Goal: Task Accomplishment & Management: Complete application form

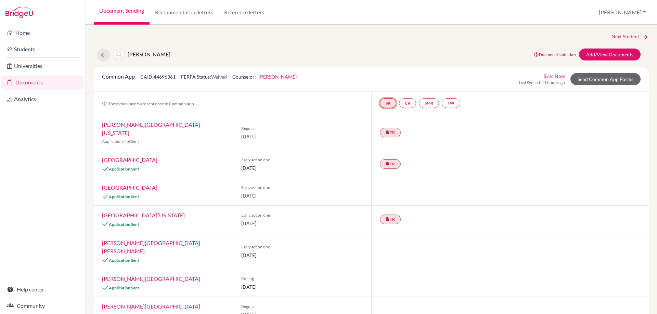
click at [384, 103] on link "SR" at bounding box center [388, 104] width 16 height 10
click at [384, 103] on link "SR School report School report Incomplete" at bounding box center [388, 104] width 16 height 10
click at [384, 83] on link "School report" at bounding box center [387, 83] width 29 height 6
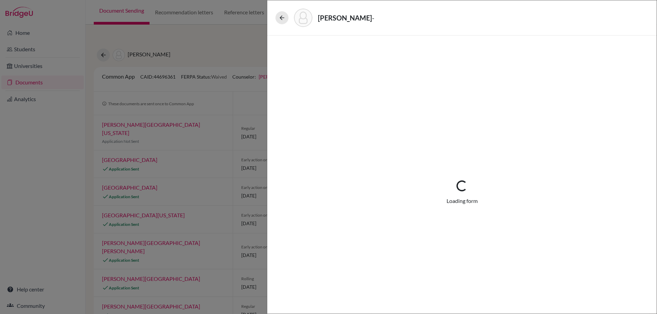
select select "1"
select select "678653"
select select "0"
select select "1"
select select "0"
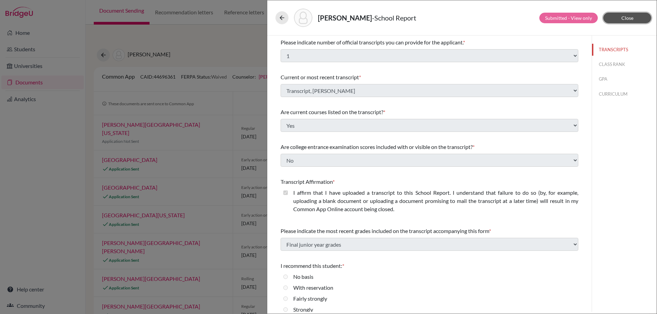
click at [621, 17] on button "Close" at bounding box center [627, 18] width 48 height 11
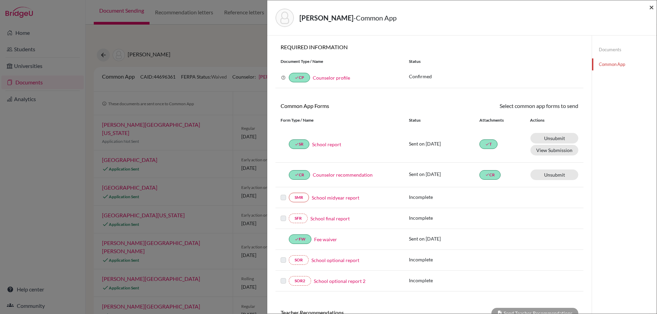
click at [651, 8] on span "×" at bounding box center [651, 7] width 5 height 10
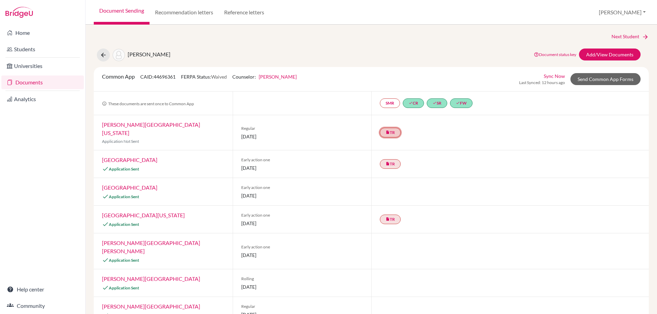
click at [393, 129] on link "insert_drive_file TR" at bounding box center [390, 133] width 21 height 10
click at [399, 108] on link "Jessica Stuebner ’s Recommendation" at bounding box center [392, 108] width 81 height 6
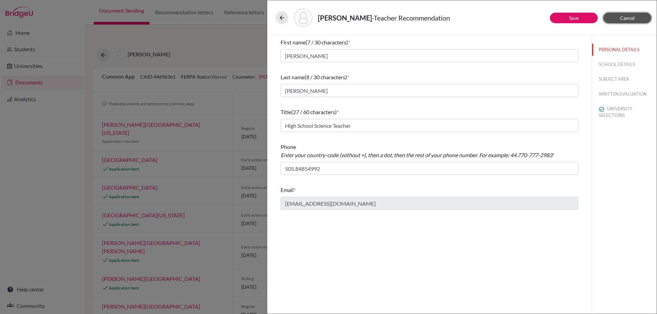
click at [638, 17] on button "Cancel" at bounding box center [627, 18] width 48 height 11
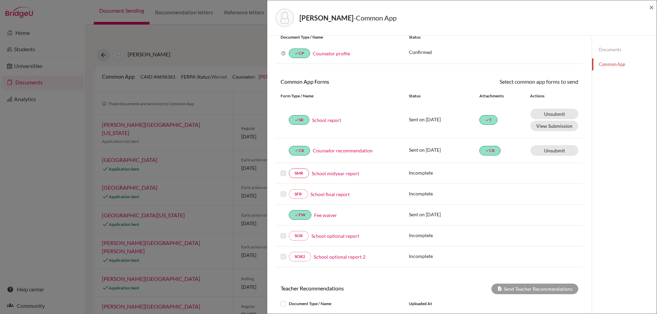
scroll to position [136, 0]
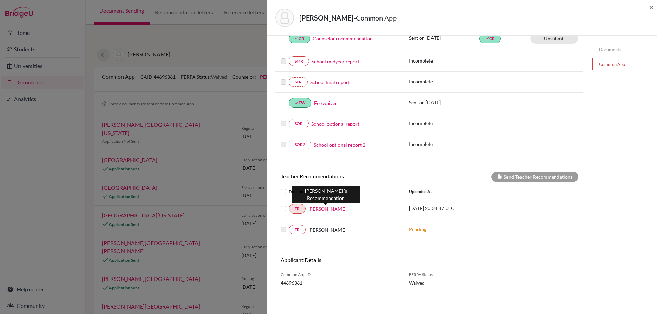
click at [330, 210] on link "Jessica Stuebner" at bounding box center [327, 209] width 38 height 7
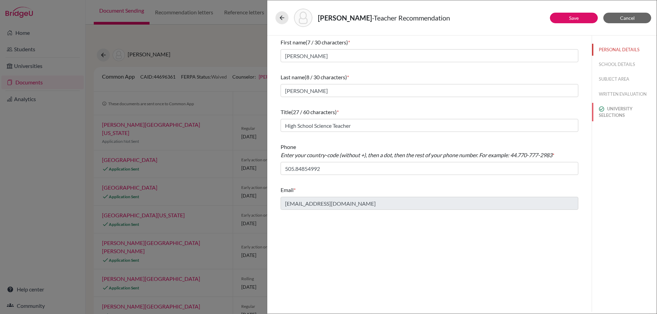
click at [631, 106] on button "UNIVERSITY SELECTIONS" at bounding box center [624, 112] width 65 height 18
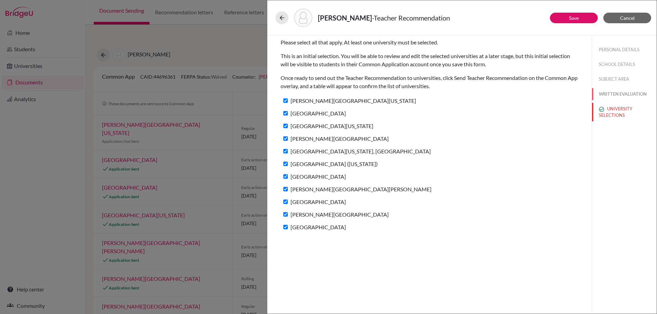
click at [626, 91] on button "WRITTEN EVALUATION" at bounding box center [624, 94] width 65 height 12
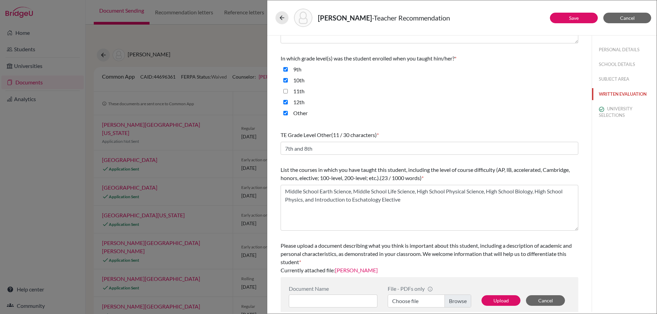
scroll to position [153, 0]
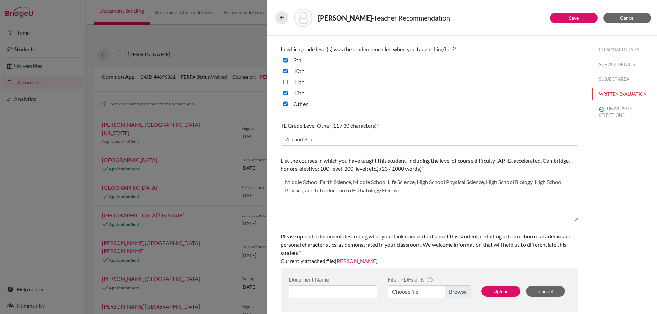
click at [358, 262] on link "Samuel Kim" at bounding box center [356, 261] width 43 height 6
click at [620, 14] on button "Cancel" at bounding box center [627, 18] width 48 height 11
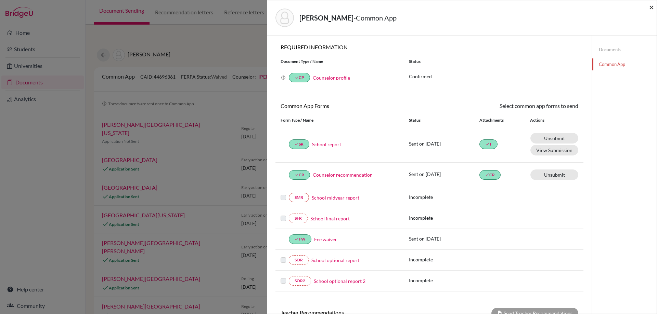
click at [650, 8] on span "×" at bounding box center [651, 7] width 5 height 10
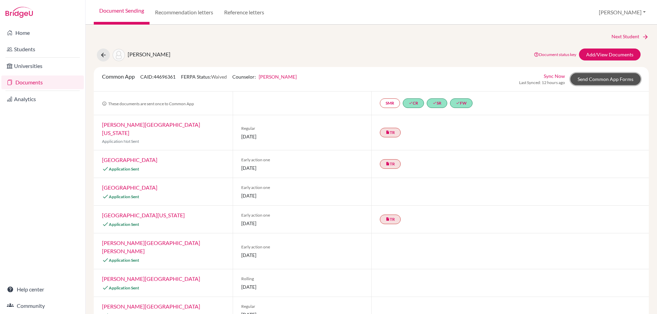
click at [610, 77] on link "Send Common App Forms" at bounding box center [605, 79] width 70 height 12
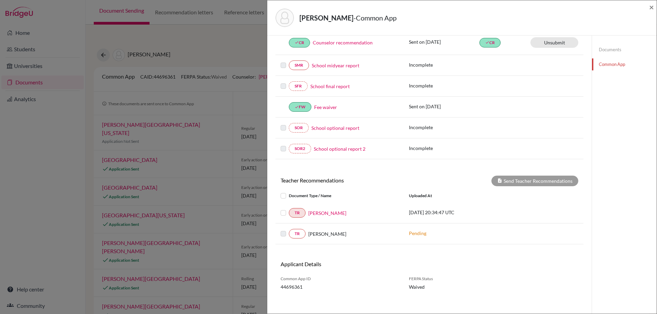
scroll to position [136, 0]
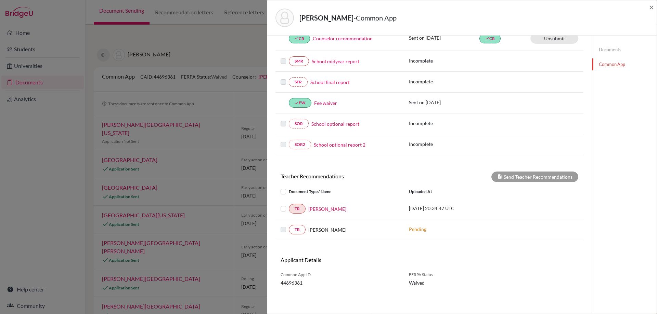
click at [289, 205] on label at bounding box center [289, 205] width 0 height 0
click at [0, 0] on input "checkbox" at bounding box center [0, 0] width 0 height 0
click at [559, 172] on button "Send Teacher Recommendations" at bounding box center [534, 177] width 87 height 11
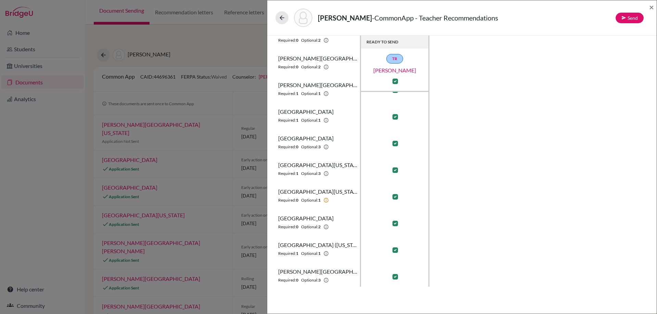
scroll to position [99, 0]
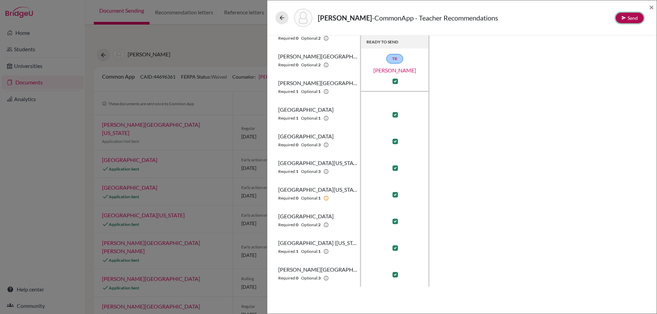
click at [627, 16] on button "Send" at bounding box center [629, 18] width 28 height 11
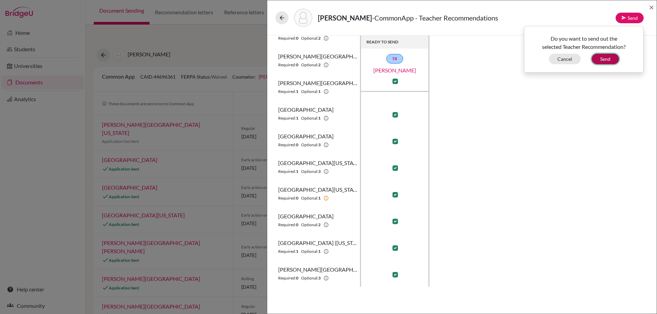
click at [602, 58] on button "Send" at bounding box center [604, 59] width 27 height 11
checkbox input "false"
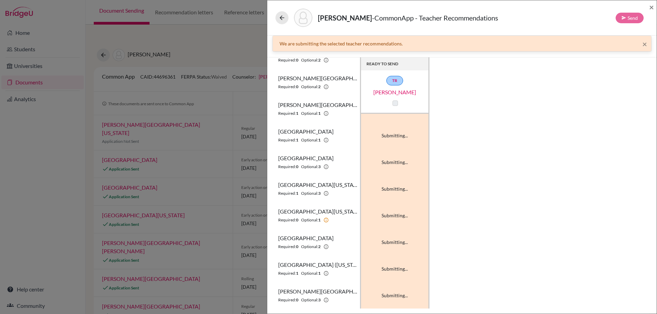
click at [395, 104] on label at bounding box center [394, 103] width 5 height 5
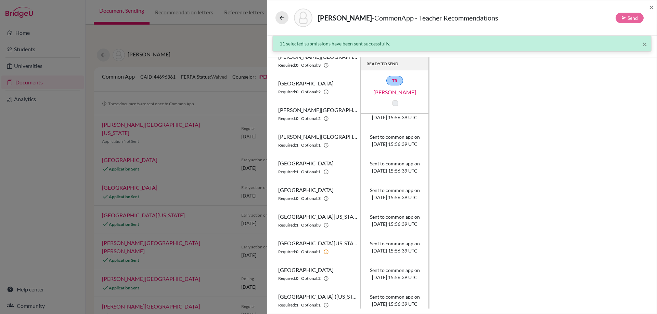
scroll to position [0, 0]
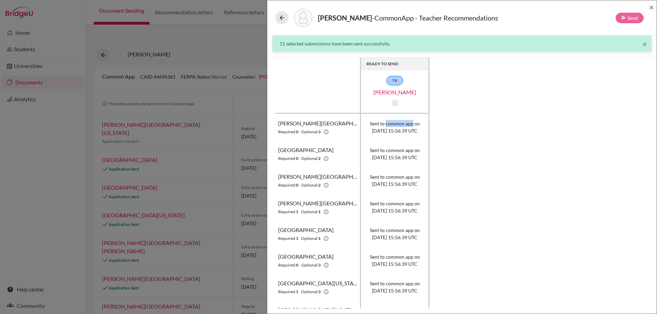
drag, startPoint x: 387, startPoint y: 123, endPoint x: 413, endPoint y: 122, distance: 26.0
click at [413, 122] on span "Sent to common app on 2025-10-07 15:56:39 UTC" at bounding box center [395, 127] width 50 height 14
click at [436, 103] on div "READY TO SEND TR Jessica Stuebner Calvin University Required: 0 Optional: 3 Sen…" at bounding box center [461, 182] width 373 height 251
click at [653, 8] on span "×" at bounding box center [651, 7] width 5 height 10
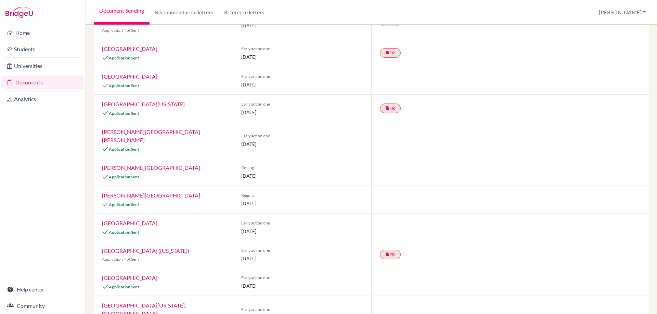
scroll to position [112, 0]
drag, startPoint x: 278, startPoint y: 242, endPoint x: 223, endPoint y: 243, distance: 55.1
click at [223, 243] on div "Wheaton College (Illinois) Application Not Sent Early action one 15 October 202…" at bounding box center [371, 253] width 555 height 27
click at [337, 254] on span "15 October 2025" at bounding box center [302, 257] width 122 height 7
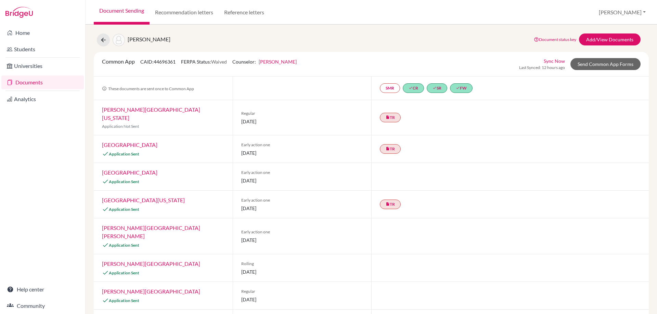
scroll to position [0, 0]
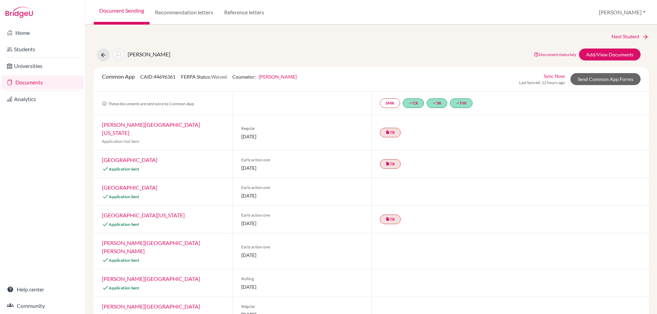
click at [39, 81] on link "Documents" at bounding box center [42, 83] width 82 height 14
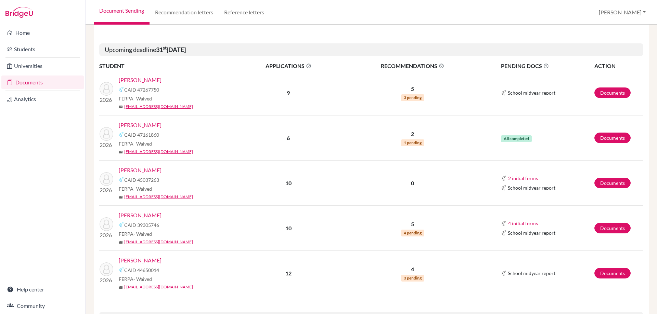
scroll to position [308, 0]
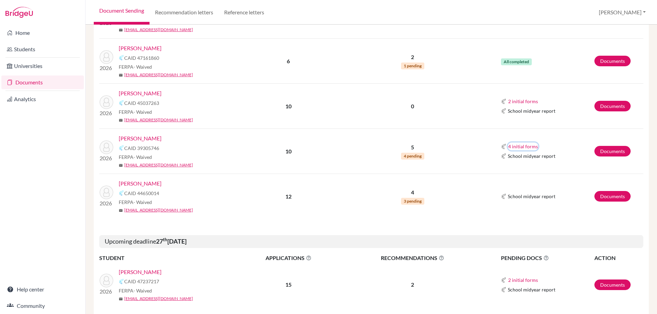
click at [520, 147] on button "4 initial forms" at bounding box center [523, 147] width 30 height 8
click at [515, 146] on button "4 initial forms" at bounding box center [523, 147] width 30 height 8
click at [604, 148] on link "Documents" at bounding box center [612, 151] width 36 height 11
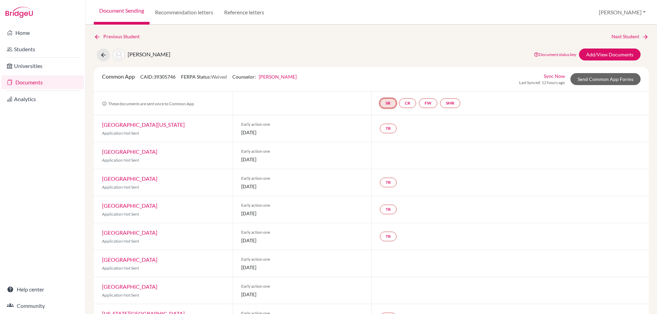
click at [382, 104] on link "SR" at bounding box center [388, 104] width 16 height 10
click at [397, 83] on link "School report" at bounding box center [387, 83] width 29 height 6
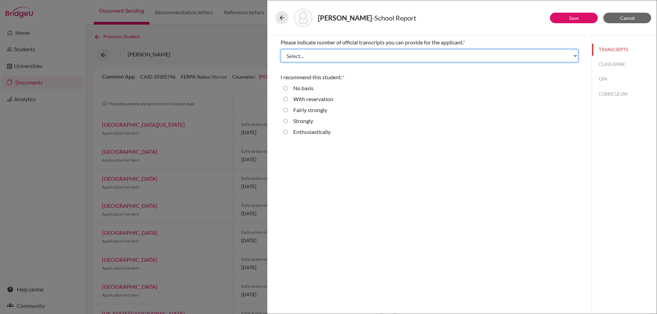
click at [336, 57] on select "Select... 1 2 3 4" at bounding box center [430, 55] width 298 height 13
select select "1"
click at [281, 49] on select "Select... 1 2 3 4" at bounding box center [430, 55] width 298 height 13
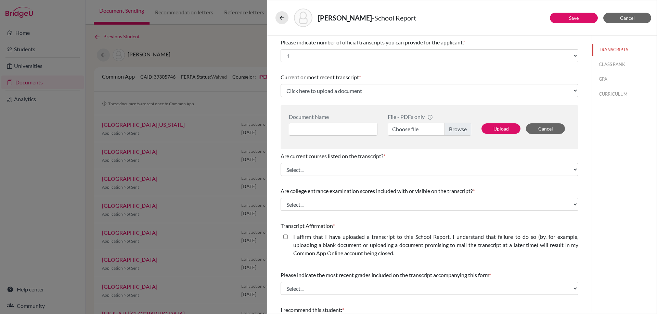
click at [425, 132] on label "Choose file" at bounding box center [429, 129] width 83 height 13
click at [425, 132] on input "Choose file" at bounding box center [429, 129] width 83 height 13
click at [351, 131] on input at bounding box center [333, 129] width 89 height 13
type input "Transcript - Miranda, Roger"
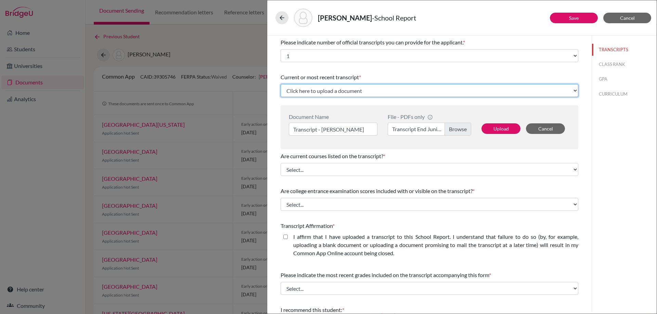
click at [356, 85] on select "Click here to upload a document Upload New File" at bounding box center [430, 90] width 298 height 13
click at [281, 84] on select "Click here to upload a document Upload New File" at bounding box center [430, 90] width 298 height 13
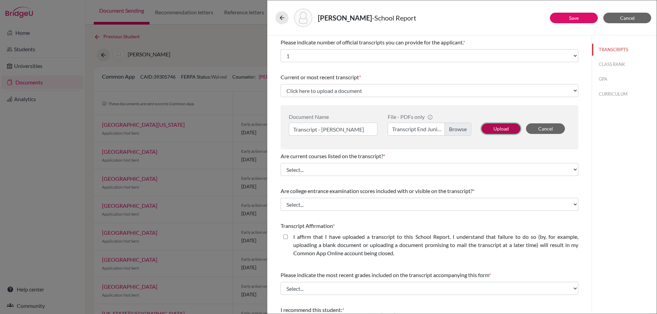
click at [504, 130] on button "Upload" at bounding box center [500, 128] width 39 height 11
select select "678995"
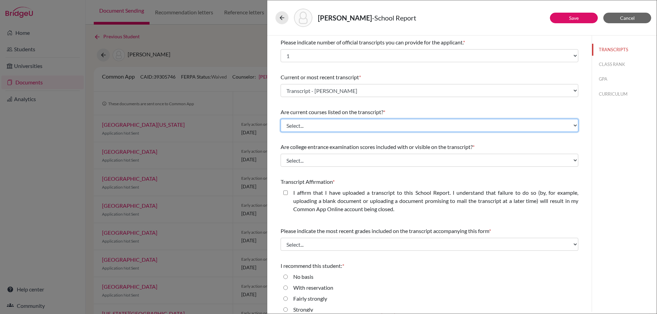
click at [378, 123] on select "Select... Yes No" at bounding box center [430, 125] width 298 height 13
select select "0"
click at [281, 119] on select "Select... Yes No" at bounding box center [430, 125] width 298 height 13
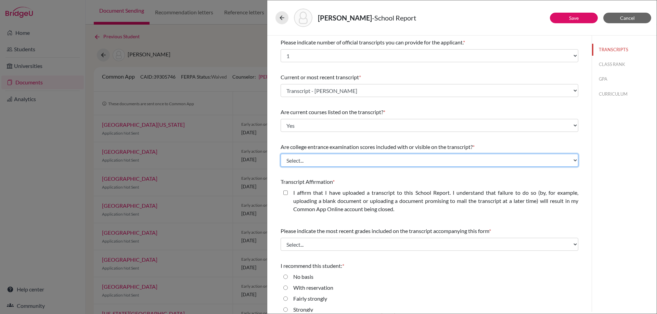
click at [373, 164] on select "Select... Yes No" at bounding box center [430, 160] width 298 height 13
select select "1"
click at [281, 154] on select "Select... Yes No" at bounding box center [430, 160] width 298 height 13
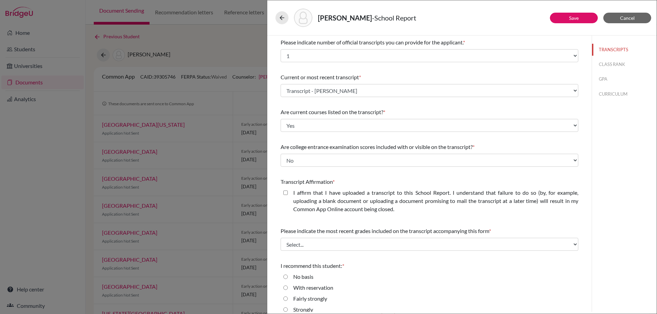
click at [286, 193] on closed\ "I affirm that I have uploaded a transcript to this School Report. I understand …" at bounding box center [285, 193] width 4 height 8
checkbox closed\ "true"
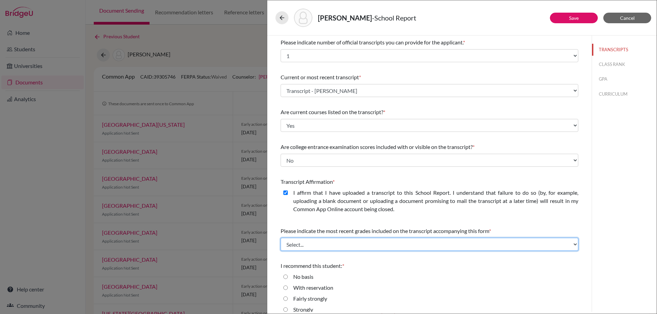
click at [307, 244] on select "Select... Final junior year grades 1st Quarter senior year grades 2nd Quarter/1…" at bounding box center [430, 244] width 298 height 13
select select "0"
click at [281, 238] on select "Select... Final junior year grades 1st Quarter senior year grades 2nd Quarter/1…" at bounding box center [430, 244] width 298 height 13
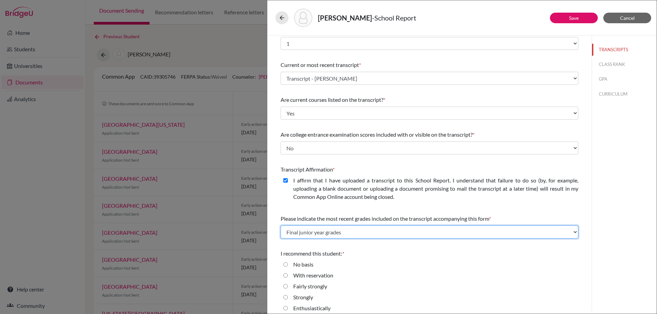
scroll to position [18, 0]
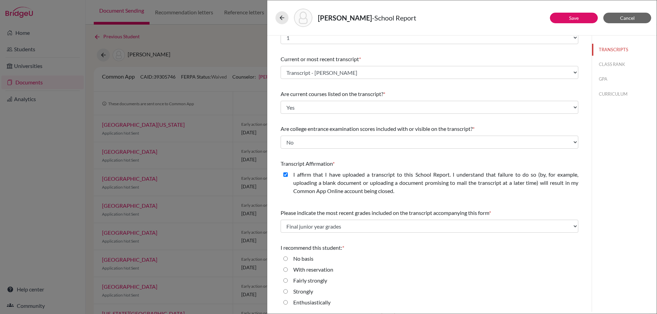
click at [289, 292] on div "Strongly" at bounding box center [300, 293] width 25 height 11
click at [284, 289] on input "Strongly" at bounding box center [285, 292] width 4 height 8
radio input "true"
click at [605, 66] on button "CLASS RANK" at bounding box center [624, 64] width 65 height 12
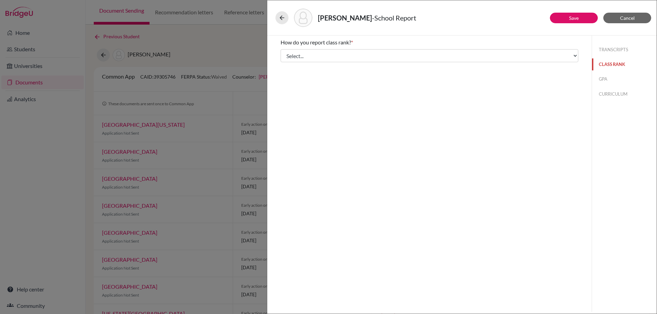
scroll to position [0, 0]
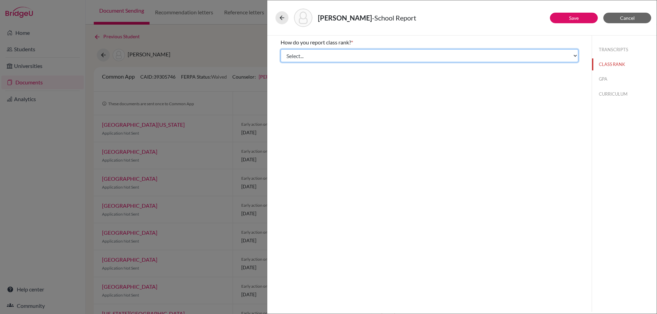
click at [424, 54] on select "Select... Exact Decile Quintile Quartile None" at bounding box center [430, 55] width 298 height 13
select select "1"
click at [281, 49] on select "Select... Exact Decile Quintile Quartile None" at bounding box center [430, 55] width 298 height 13
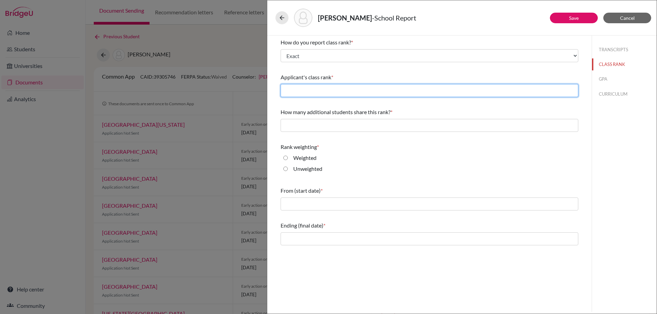
click at [328, 92] on input "text" at bounding box center [430, 90] width 298 height 13
type input "11"
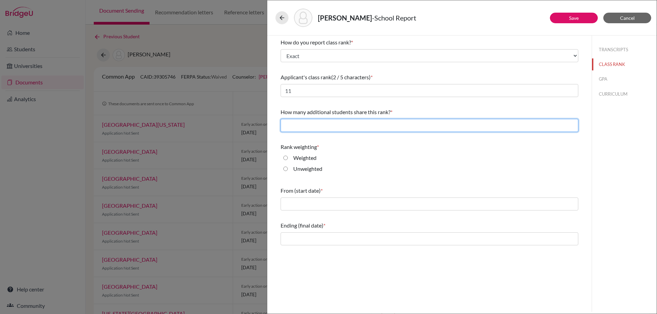
click at [385, 123] on input "text" at bounding box center [430, 125] width 298 height 13
type input "0"
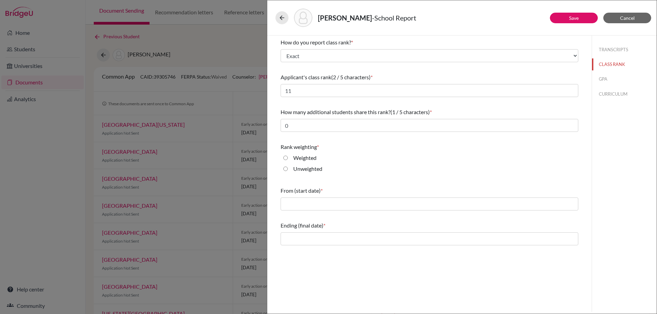
click at [286, 158] on input "Weighted" at bounding box center [285, 158] width 4 height 8
radio input "true"
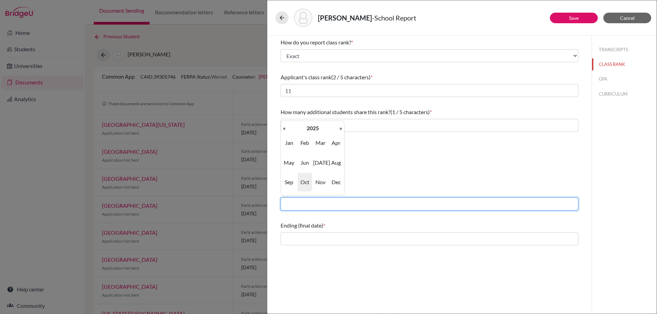
click at [302, 203] on input "text" at bounding box center [430, 204] width 298 height 13
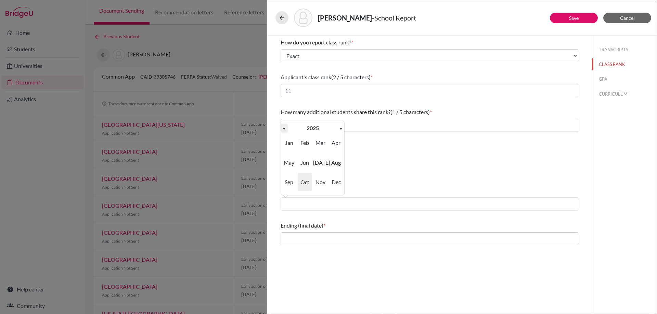
click at [285, 130] on th "«" at bounding box center [284, 128] width 7 height 9
click at [337, 163] on span "Aug" at bounding box center [336, 163] width 14 height 18
type input "08/2022"
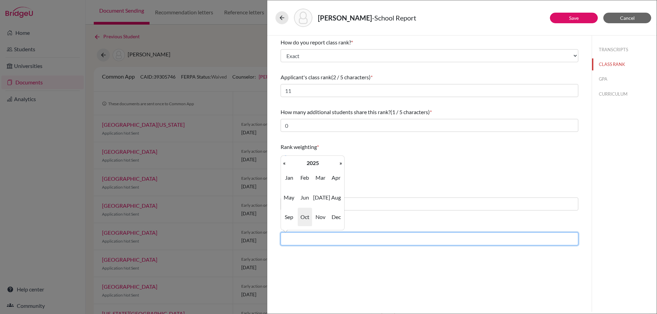
click at [312, 241] on input "text" at bounding box center [430, 239] width 298 height 13
click at [284, 161] on th "«" at bounding box center [284, 163] width 7 height 9
click at [341, 162] on th "»" at bounding box center [340, 163] width 7 height 9
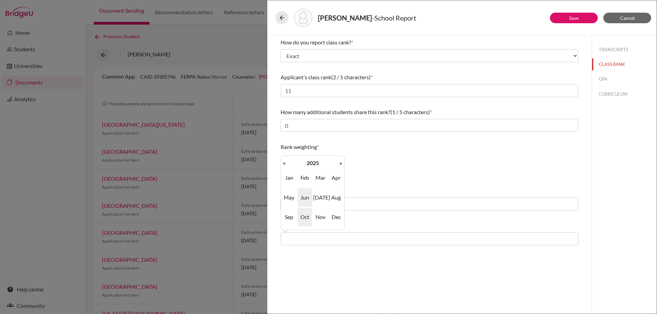
click at [306, 194] on span "Jun" at bounding box center [305, 197] width 14 height 18
type input "06/2025"
click at [614, 78] on button "GPA" at bounding box center [624, 79] width 65 height 12
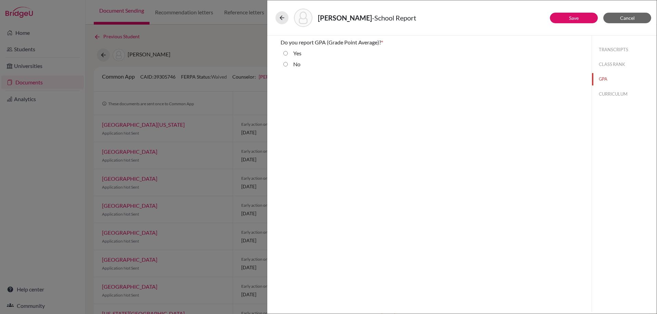
click at [292, 54] on div "Yes" at bounding box center [295, 54] width 14 height 11
click at [286, 53] on input "Yes" at bounding box center [285, 53] width 4 height 8
radio input "true"
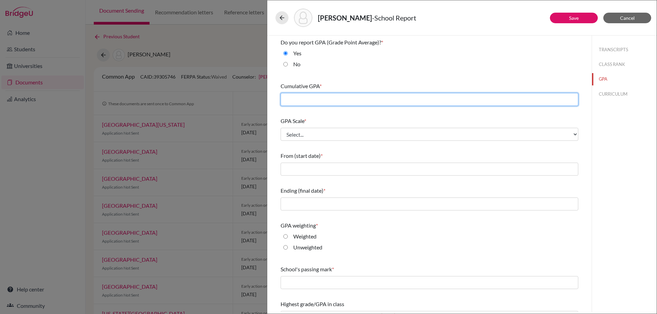
click at [301, 97] on input "text" at bounding box center [430, 99] width 298 height 13
type input "3.14"
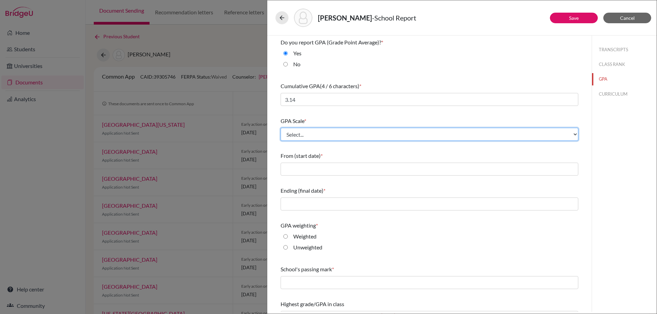
click at [301, 136] on select "Select... 4 5 6 7 8 9 10 11 12 13 14 15 16 17 18 19 20 100" at bounding box center [430, 134] width 298 height 13
select select "4"
click at [281, 128] on select "Select... 4 5 6 7 8 9 10 11 12 13 14 15 16 17 18 19 20 100" at bounding box center [430, 134] width 298 height 13
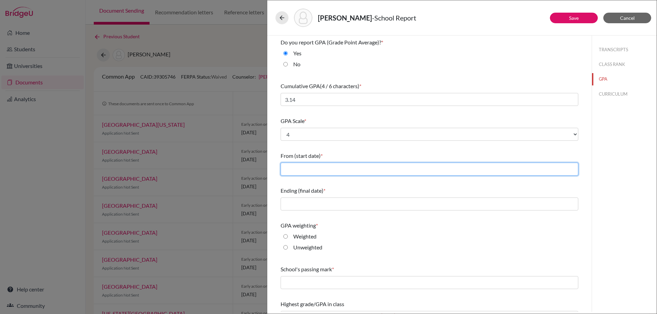
click at [309, 169] on input "text" at bounding box center [430, 169] width 298 height 13
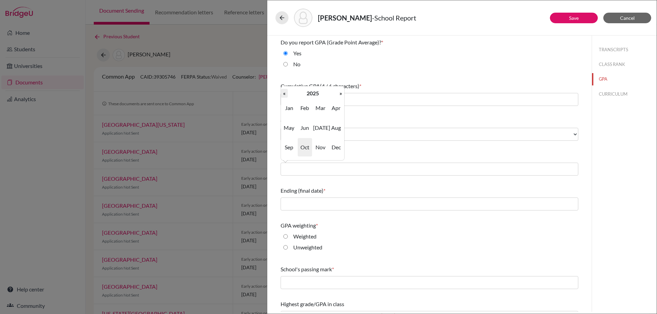
click at [287, 94] on th "«" at bounding box center [284, 93] width 7 height 9
click at [306, 129] on span "Jun" at bounding box center [305, 128] width 14 height 18
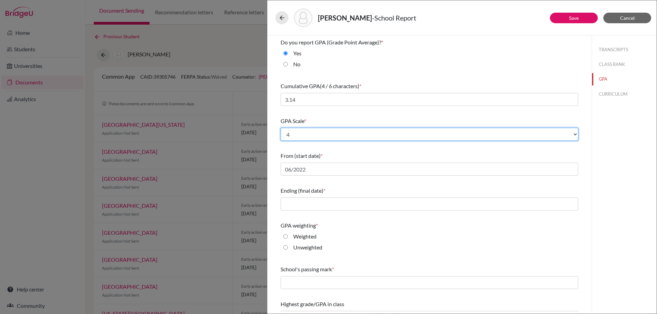
click at [301, 133] on select "Select... 4 5 6 7 8 9 10 11 12 13 14 15 16 17 18 19 20 100" at bounding box center [430, 134] width 298 height 13
click at [301, 134] on select "Select... 4 5 6 7 8 9 10 11 12 13 14 15 16 17 18 19 20 100" at bounding box center [430, 134] width 298 height 13
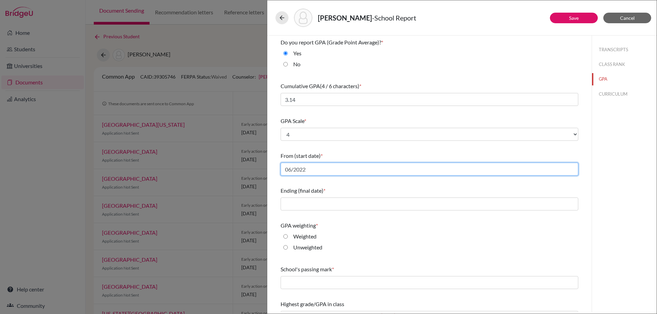
click at [302, 169] on input "06/2022" at bounding box center [430, 169] width 298 height 13
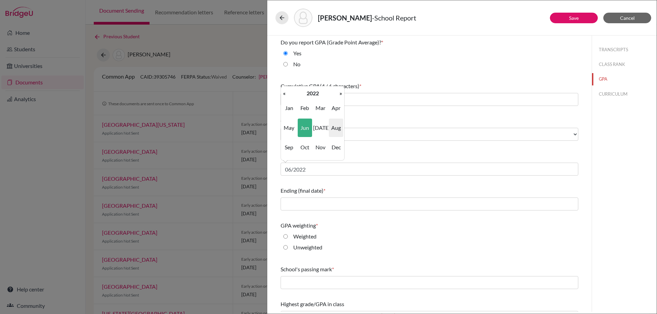
click at [336, 132] on span "Aug" at bounding box center [336, 128] width 14 height 18
type input "08/2022"
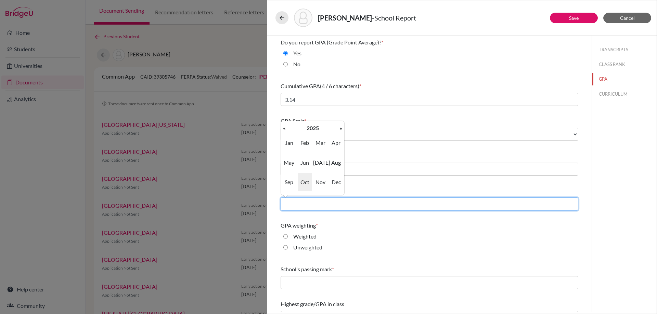
click at [316, 198] on input "text" at bounding box center [430, 204] width 298 height 13
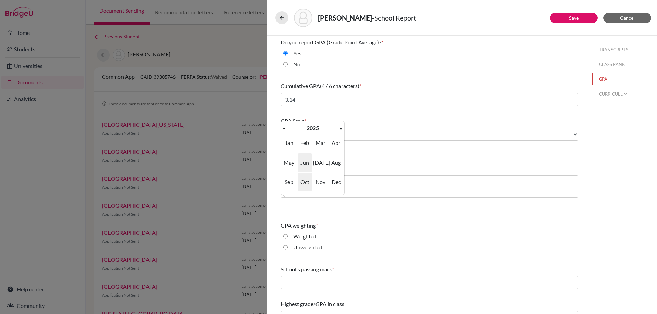
click at [301, 160] on span "Jun" at bounding box center [305, 163] width 14 height 18
type input "06/2025"
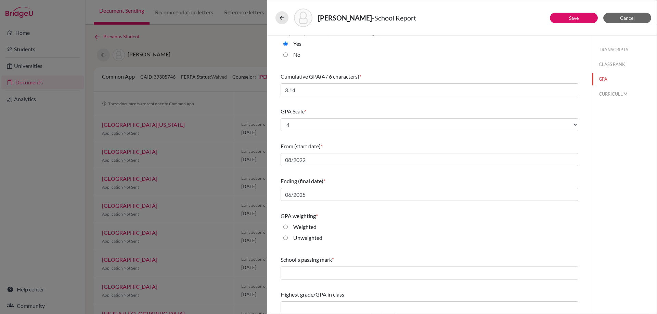
scroll to position [15, 0]
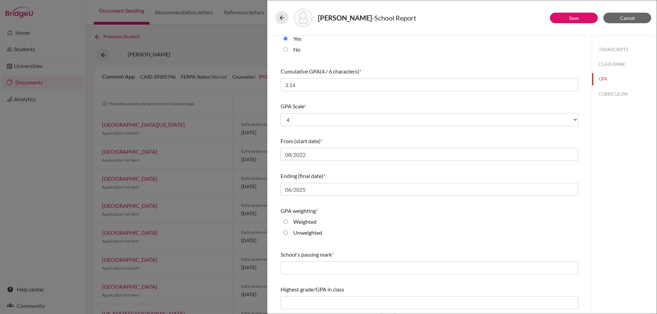
click at [285, 223] on input "Weighted" at bounding box center [285, 222] width 4 height 8
radio input "true"
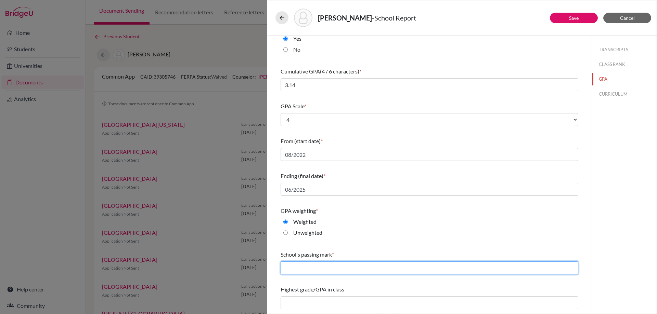
click at [299, 267] on input "text" at bounding box center [430, 268] width 298 height 13
type input "60"
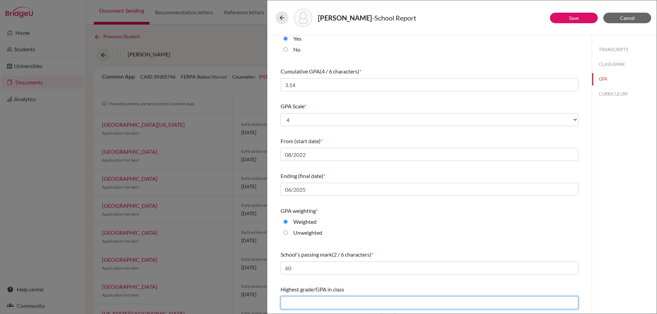
click at [321, 303] on input "text" at bounding box center [430, 303] width 298 height 13
type input "4.16"
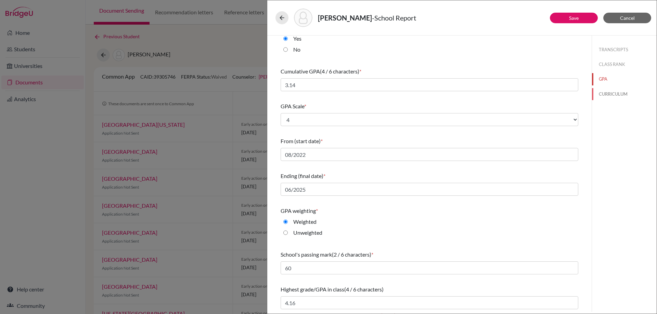
click at [605, 91] on button "CURRICULUM" at bounding box center [624, 94] width 65 height 12
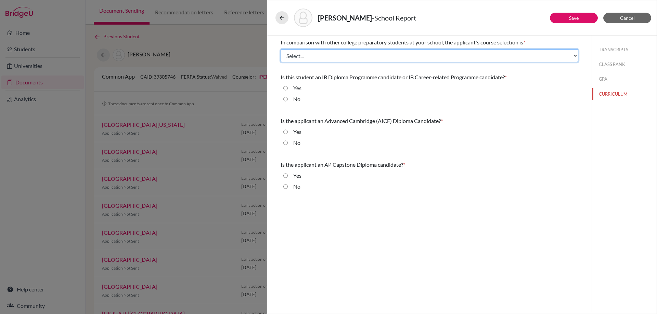
click at [303, 57] on select "Select... Less than demanding Average Demanding Very demanding Most demanding P…" at bounding box center [430, 55] width 298 height 13
select select "3"
click at [281, 49] on select "Select... Less than demanding Average Demanding Very demanding Most demanding P…" at bounding box center [430, 55] width 298 height 13
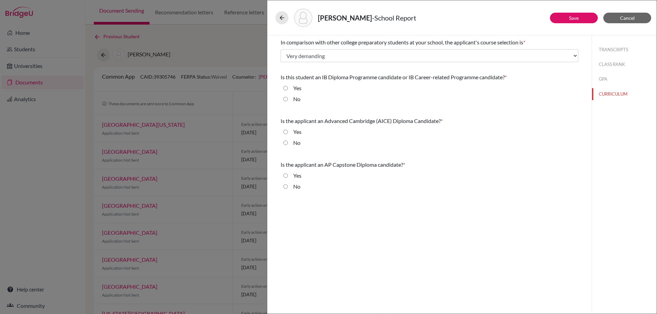
click at [285, 99] on input "No" at bounding box center [285, 99] width 4 height 8
radio input "true"
click at [285, 144] on input "No" at bounding box center [285, 143] width 4 height 8
radio input "true"
click at [285, 186] on input "No" at bounding box center [285, 187] width 4 height 8
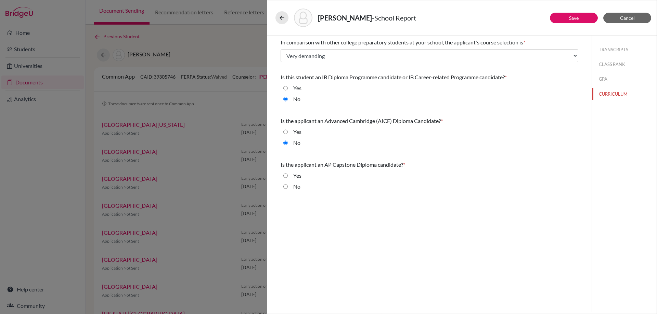
radio input "true"
click at [584, 18] on button "Save" at bounding box center [574, 18] width 48 height 11
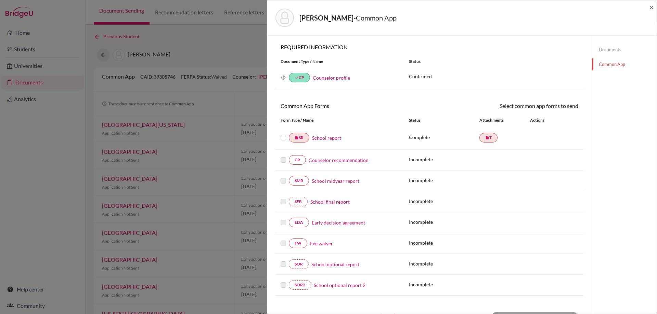
click at [324, 225] on link "Early decision agreement" at bounding box center [338, 222] width 53 height 7
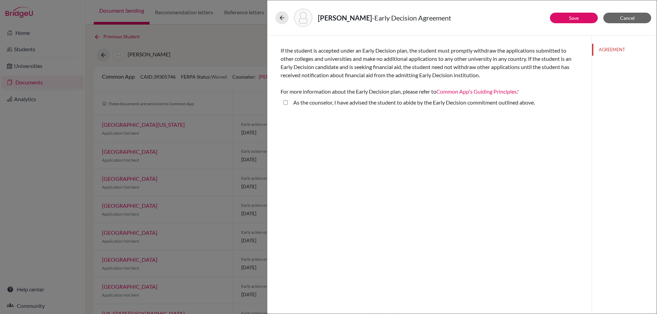
click at [285, 102] on above\ "As the counselor, I have advised the student to abide by the Early Decision com…" at bounding box center [285, 103] width 4 height 8
checkbox above\ "true"
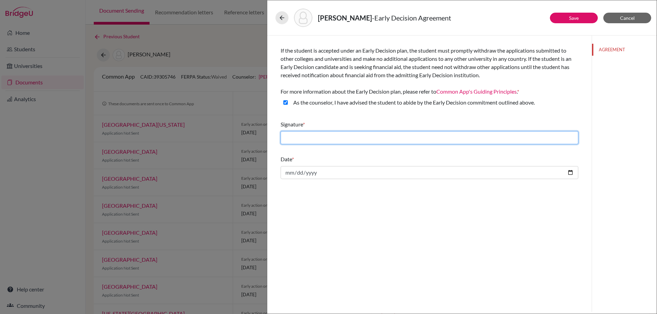
click at [317, 135] on input "text" at bounding box center [430, 137] width 298 height 13
type input "[PERSON_NAME]"
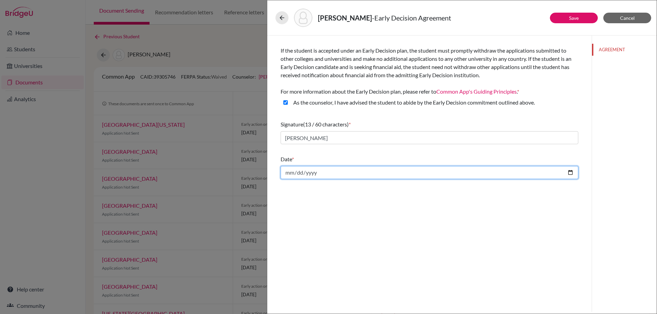
click at [322, 175] on input "date" at bounding box center [430, 172] width 298 height 13
type input "2025-10-07"
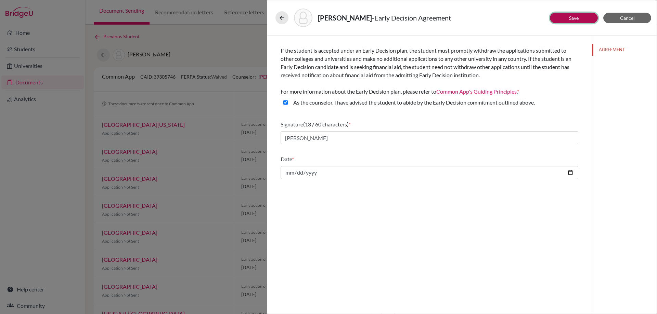
click at [580, 20] on button "Save" at bounding box center [574, 18] width 48 height 11
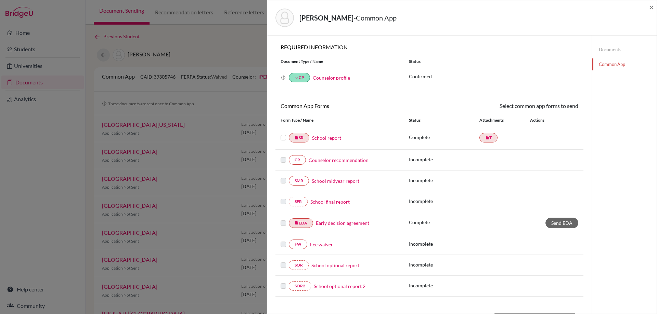
click at [314, 244] on link "Fee waiver" at bounding box center [321, 244] width 23 height 7
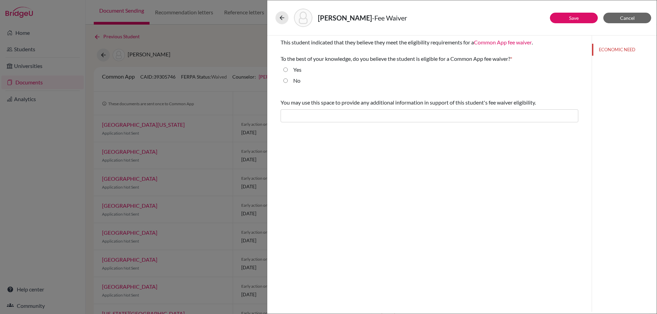
click at [288, 69] on div "Yes" at bounding box center [295, 71] width 14 height 11
click at [287, 69] on input "Yes" at bounding box center [285, 70] width 4 height 8
radio input "true"
click at [574, 16] on link "Save" at bounding box center [574, 18] width 10 height 6
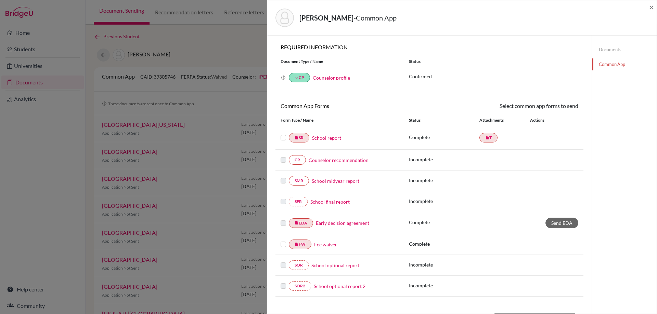
click at [284, 240] on label at bounding box center [283, 240] width 5 height 0
click at [0, 0] on input "checkbox" at bounding box center [0, 0] width 0 height 0
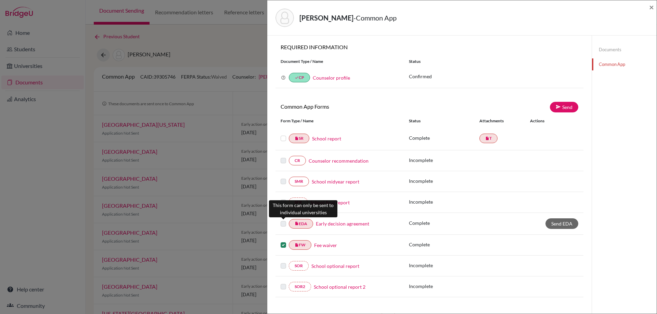
click at [284, 220] on label at bounding box center [283, 220] width 5 height 0
click at [283, 220] on label at bounding box center [283, 220] width 5 height 0
click at [559, 225] on span "Send EDA" at bounding box center [561, 224] width 21 height 6
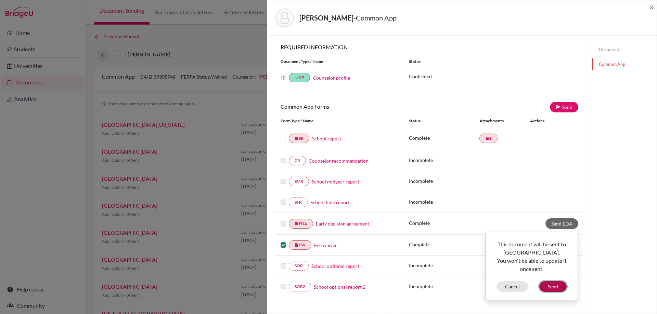
click at [556, 285] on button "Send" at bounding box center [552, 287] width 27 height 11
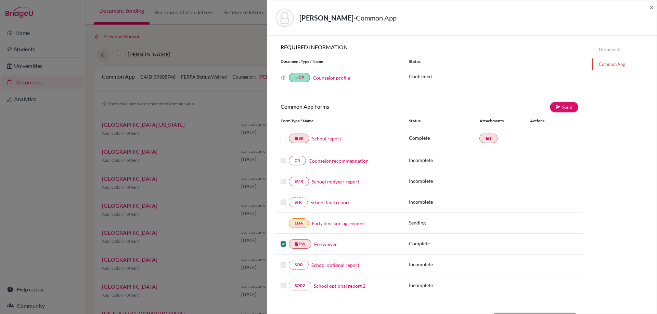
click at [281, 134] on label at bounding box center [283, 134] width 5 height 0
click at [0, 0] on input "checkbox" at bounding box center [0, 0] width 0 height 0
click at [563, 108] on link "Send" at bounding box center [564, 107] width 28 height 11
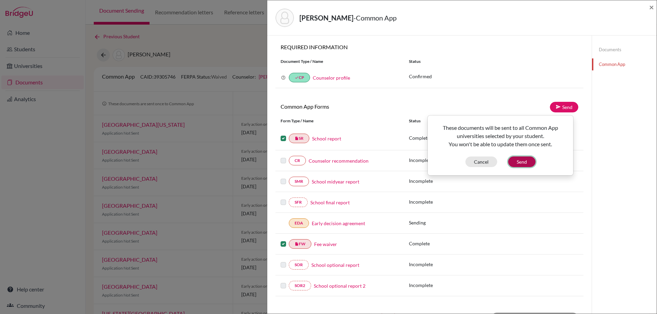
click at [521, 166] on button "Send" at bounding box center [521, 162] width 27 height 11
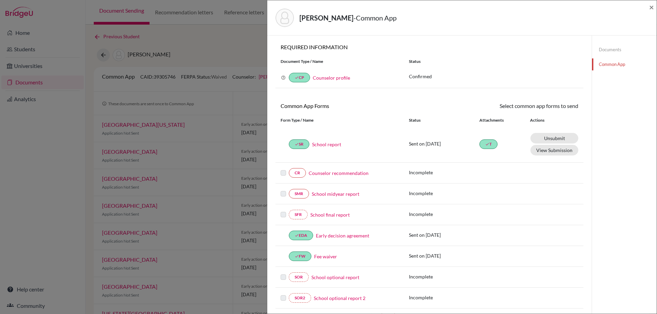
click at [339, 175] on link "Counselor recommendation" at bounding box center [339, 173] width 60 height 7
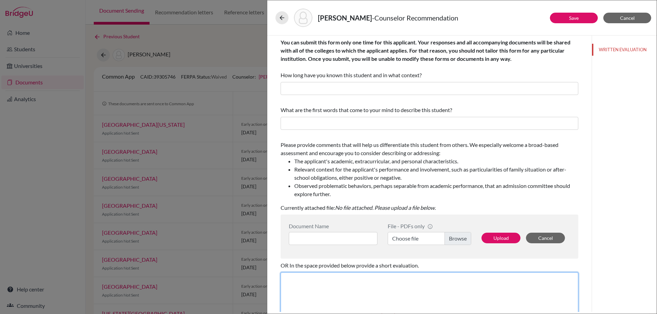
click at [361, 287] on textarea at bounding box center [430, 296] width 298 height 46
paste textarea "I have known Joseph for one year, and he has added some positve things to our s…"
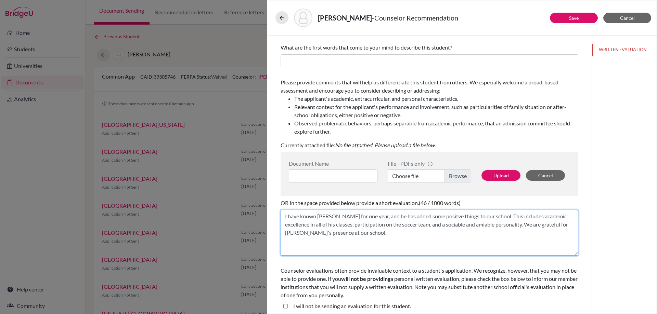
scroll to position [66, 0]
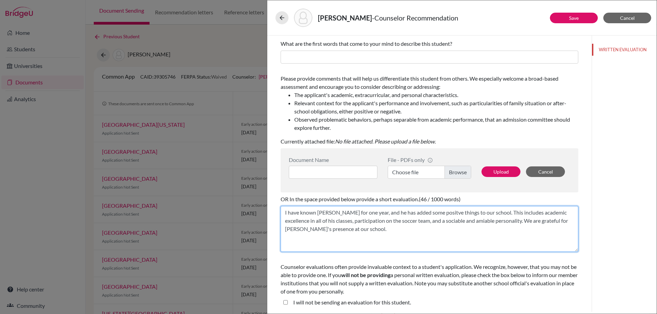
drag, startPoint x: 333, startPoint y: 213, endPoint x: 318, endPoint y: 213, distance: 14.7
click at [318, 213] on textarea "I have known Joseph for one year, and he has added some positve things to our s…" at bounding box center [430, 229] width 298 height 46
drag, startPoint x: 377, startPoint y: 222, endPoint x: 394, endPoint y: 221, distance: 17.5
click at [394, 221] on textarea "I have known Roger for one year, and he has added some positve things to our sc…" at bounding box center [430, 229] width 298 height 46
drag, startPoint x: 565, startPoint y: 222, endPoint x: 549, endPoint y: 223, distance: 16.1
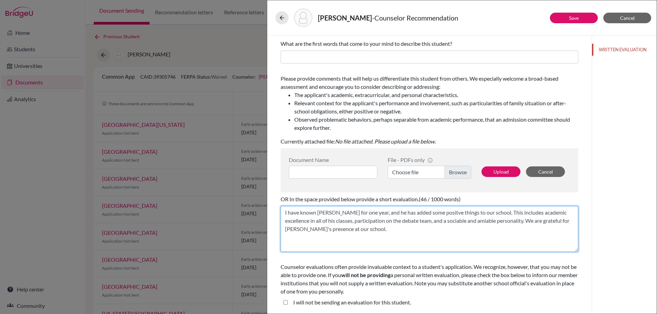
click at [549, 223] on textarea "I have known Roger for one year, and he has added some positve things to our sc…" at bounding box center [430, 229] width 298 height 46
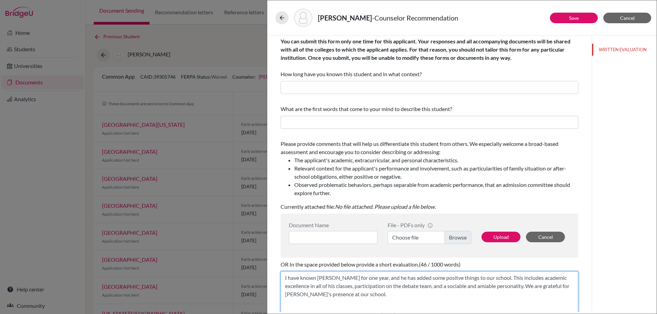
scroll to position [0, 0]
type textarea "I have known Roger for one year, and he has added some positve things to our sc…"
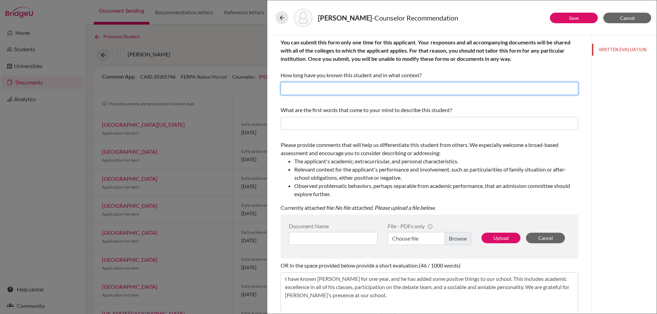
click at [372, 84] on input "text" at bounding box center [430, 88] width 298 height 13
type input "1 year; student"
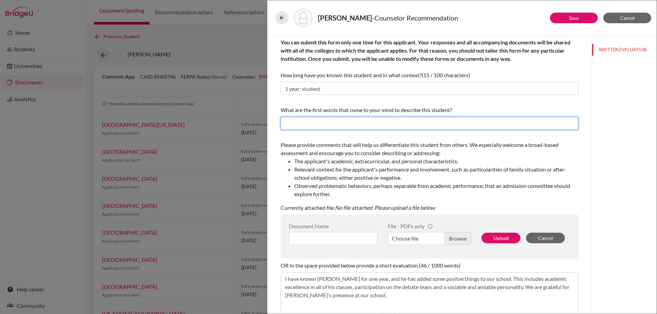
click at [334, 123] on input "text" at bounding box center [430, 123] width 298 height 13
drag, startPoint x: 340, startPoint y: 125, endPoint x: 314, endPoint y: 123, distance: 26.0
click at [314, 123] on input "passionate, dependable, enthusiastic, genuine" at bounding box center [430, 123] width 298 height 13
drag, startPoint x: 432, startPoint y: 127, endPoint x: 376, endPoint y: 126, distance: 56.1
click at [376, 126] on input "passionate, hard-working, enthusiastic, genuine" at bounding box center [430, 123] width 298 height 13
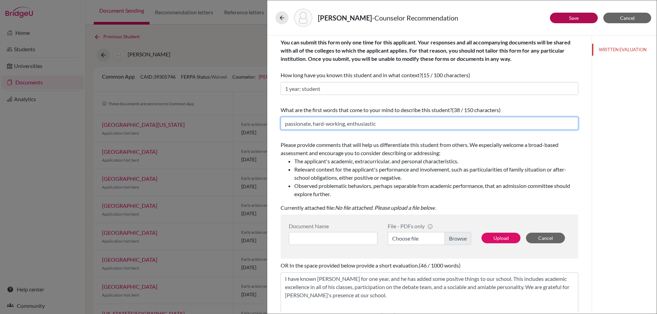
type input "passionate, hard-working, enthusiastic"
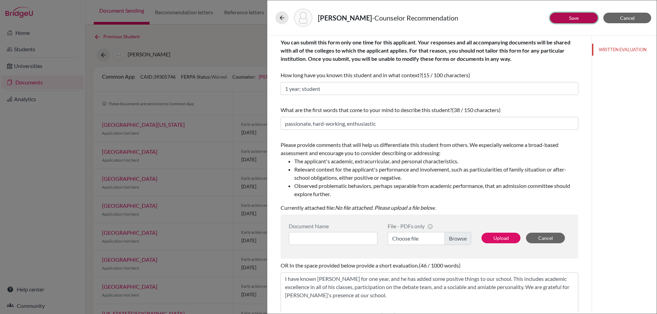
click at [561, 22] on button "Save" at bounding box center [574, 18] width 48 height 11
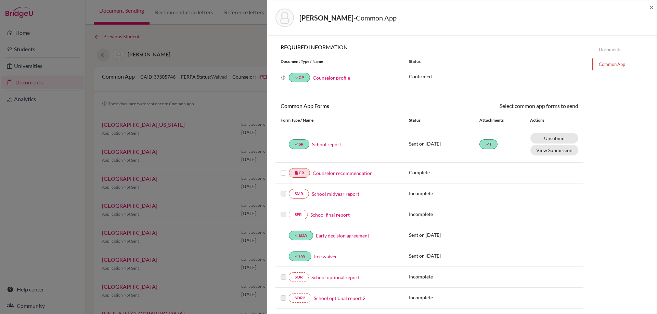
click at [284, 169] on label at bounding box center [283, 169] width 5 height 0
click at [0, 0] on input "checkbox" at bounding box center [0, 0] width 0 height 0
click at [559, 105] on link "Send" at bounding box center [564, 107] width 28 height 11
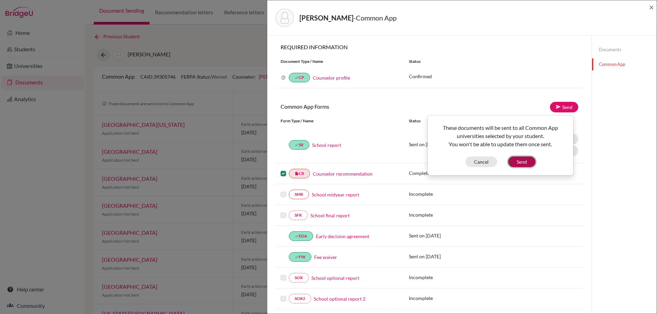
click at [522, 160] on button "Send" at bounding box center [521, 162] width 27 height 11
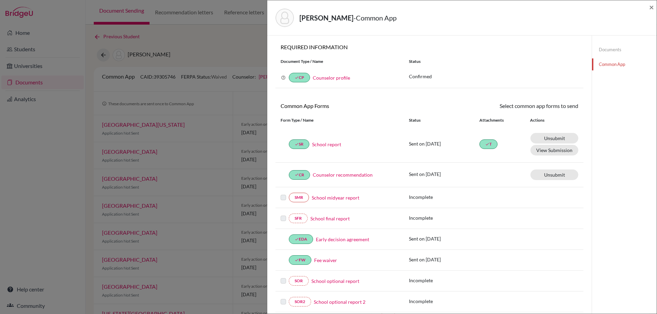
click at [648, 9] on div "Miranda, Roger - Common App ×" at bounding box center [462, 17] width 384 height 29
click at [649, 8] on span "×" at bounding box center [651, 7] width 5 height 10
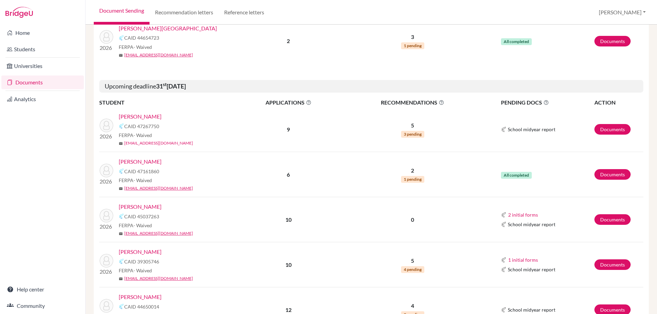
scroll to position [205, 0]
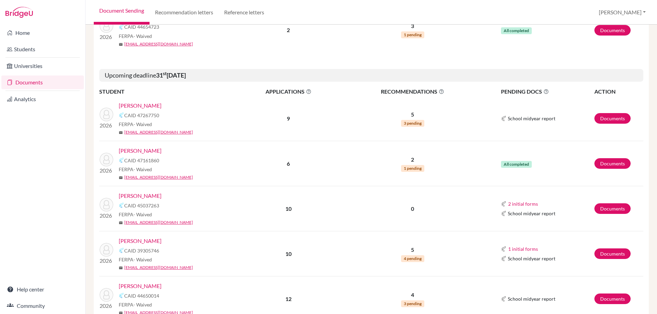
click at [146, 105] on link "[PERSON_NAME]" at bounding box center [140, 106] width 43 height 8
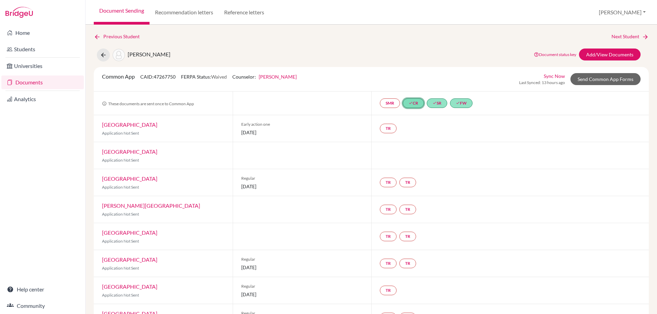
click at [418, 102] on link "done CR" at bounding box center [413, 104] width 21 height 10
click at [427, 71] on div "Counselor recommendation done Sent [DATE] 16:03:28 UTC" at bounding box center [414, 81] width 74 height 27
click at [427, 73] on link "Counselor recommendation" at bounding box center [414, 75] width 60 height 6
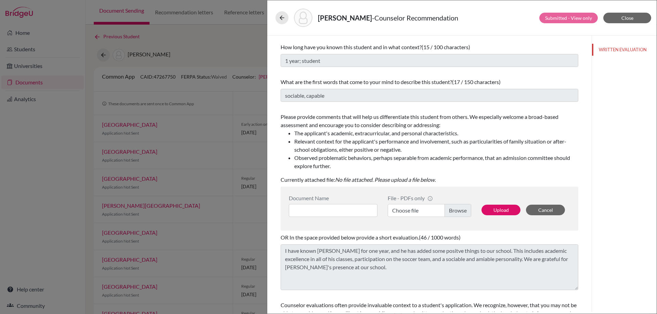
scroll to position [66, 0]
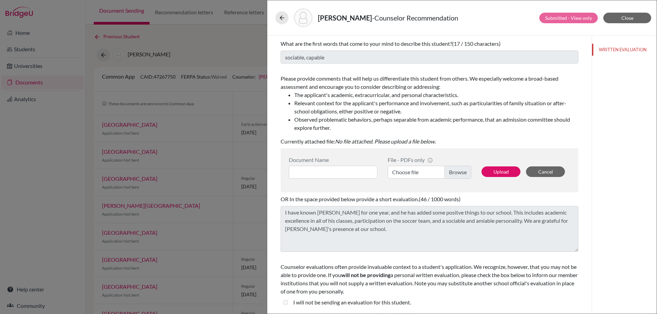
click at [266, 211] on div "[PERSON_NAME] - Counselor Recommendation Submitted - View only Close You can su…" at bounding box center [328, 157] width 657 height 314
click at [628, 14] on button "Close" at bounding box center [627, 18] width 48 height 11
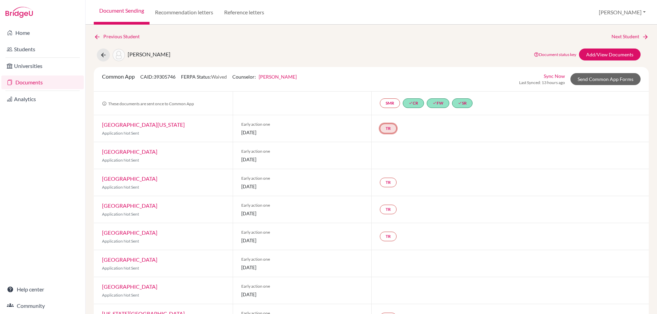
click at [383, 129] on link "TR" at bounding box center [388, 129] width 17 height 10
click at [385, 101] on h3 "Teacher recommendation" at bounding box center [388, 102] width 68 height 12
click at [405, 104] on h3 "Teacher recommendation" at bounding box center [388, 102] width 68 height 12
click at [592, 80] on link "Send Common App Forms" at bounding box center [605, 79] width 70 height 12
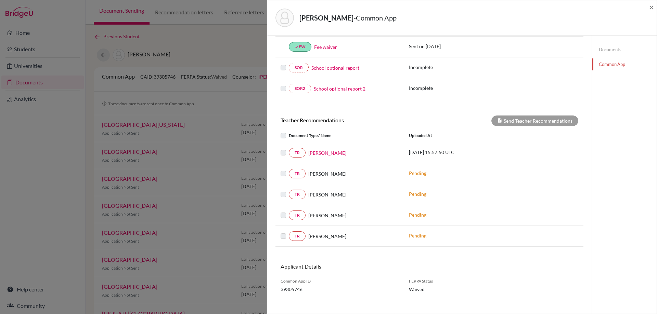
scroll to position [220, 0]
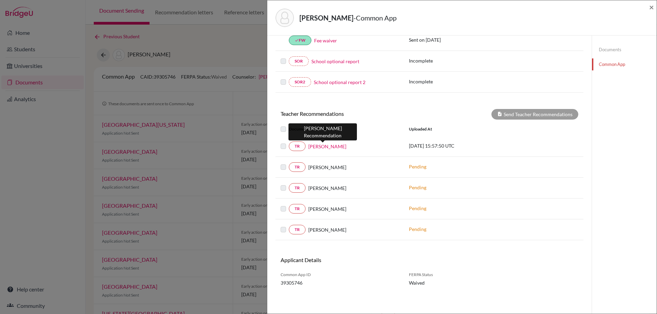
click at [320, 146] on link "Andrea Baker" at bounding box center [327, 146] width 38 height 7
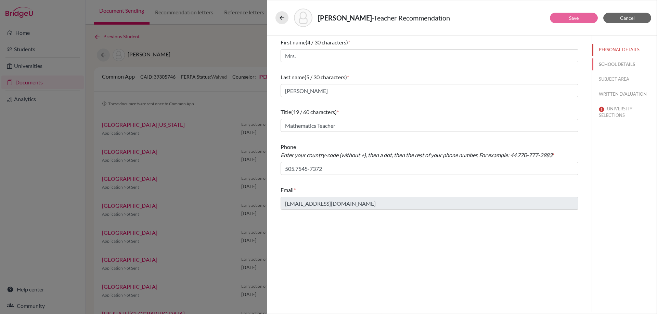
click at [607, 63] on button "SCHOOL DETAILS" at bounding box center [624, 64] width 65 height 12
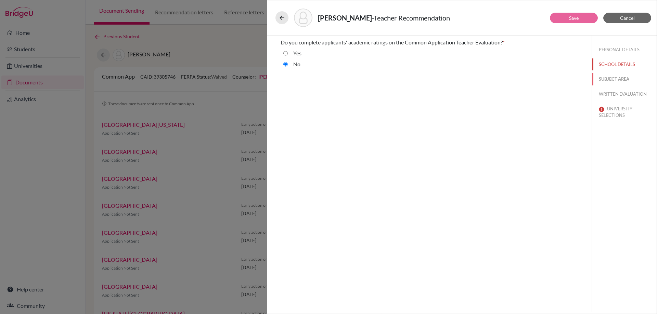
click at [608, 80] on button "SUBJECT AREA" at bounding box center [624, 79] width 65 height 12
select select "0"
click at [608, 97] on button "WRITTEN EVALUATION" at bounding box center [624, 94] width 65 height 12
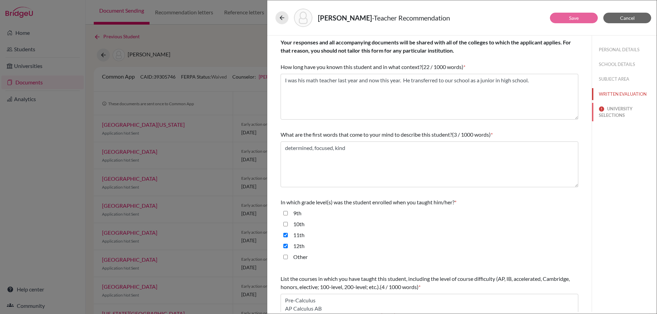
click at [606, 112] on button "UNIVERSITY SELECTIONS" at bounding box center [624, 112] width 65 height 18
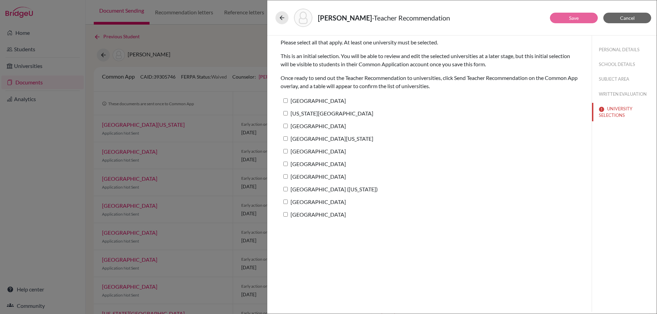
click at [285, 99] on input "[GEOGRAPHIC_DATA]" at bounding box center [285, 101] width 4 height 4
checkbox input "true"
click at [285, 114] on input "[US_STATE][GEOGRAPHIC_DATA]" at bounding box center [285, 113] width 4 height 4
checkbox input "true"
click at [285, 124] on input "[GEOGRAPHIC_DATA]" at bounding box center [285, 126] width 4 height 4
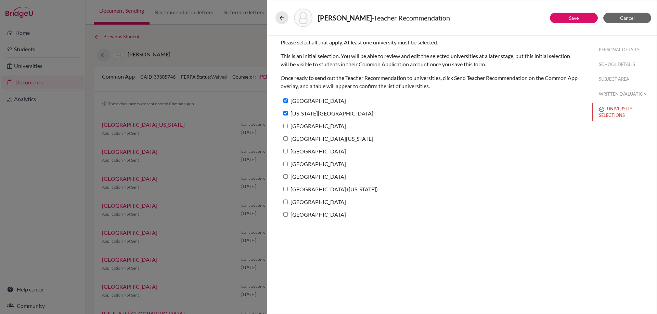
checkbox input "true"
drag, startPoint x: 285, startPoint y: 139, endPoint x: 285, endPoint y: 143, distance: 4.1
click at [285, 140] on input "[GEOGRAPHIC_DATA][US_STATE]" at bounding box center [285, 138] width 4 height 4
checkbox input "true"
click at [285, 150] on input "[GEOGRAPHIC_DATA]" at bounding box center [285, 151] width 4 height 4
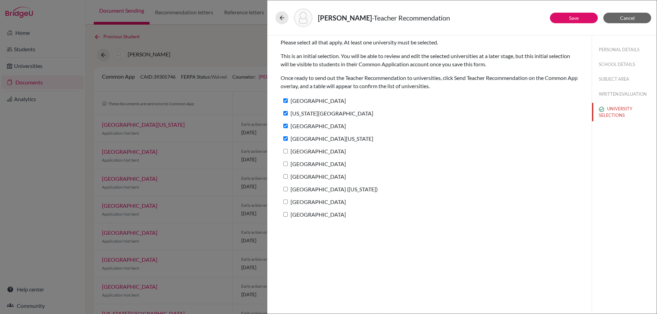
checkbox input "true"
click at [286, 164] on input "[GEOGRAPHIC_DATA]" at bounding box center [285, 164] width 4 height 4
checkbox input "true"
drag, startPoint x: 286, startPoint y: 176, endPoint x: 286, endPoint y: 180, distance: 3.5
click at [286, 177] on input "[GEOGRAPHIC_DATA]" at bounding box center [285, 176] width 4 height 4
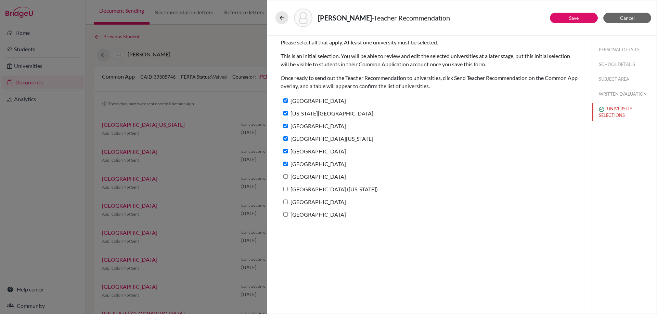
checkbox input "true"
drag, startPoint x: 286, startPoint y: 186, endPoint x: 286, endPoint y: 192, distance: 5.5
click at [286, 188] on label "[GEOGRAPHIC_DATA] ([US_STATE])" at bounding box center [329, 189] width 97 height 10
click at [286, 188] on input "[GEOGRAPHIC_DATA] ([US_STATE])" at bounding box center [285, 189] width 4 height 4
checkbox input "true"
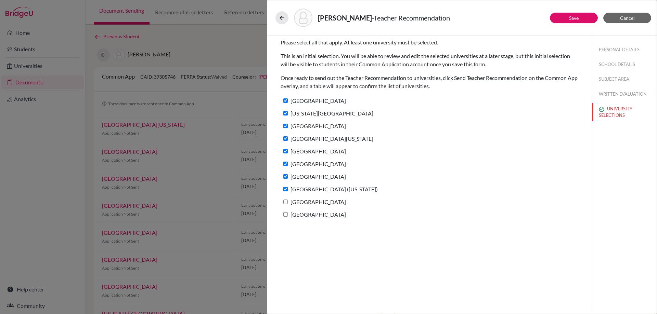
click at [287, 203] on input "[GEOGRAPHIC_DATA]" at bounding box center [285, 202] width 4 height 4
checkbox input "true"
click at [287, 213] on input "[GEOGRAPHIC_DATA]" at bounding box center [285, 214] width 4 height 4
checkbox input "true"
click at [568, 17] on button "Save" at bounding box center [574, 18] width 48 height 11
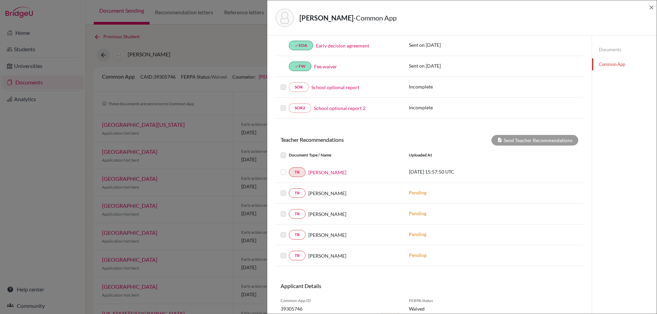
scroll to position [220, 0]
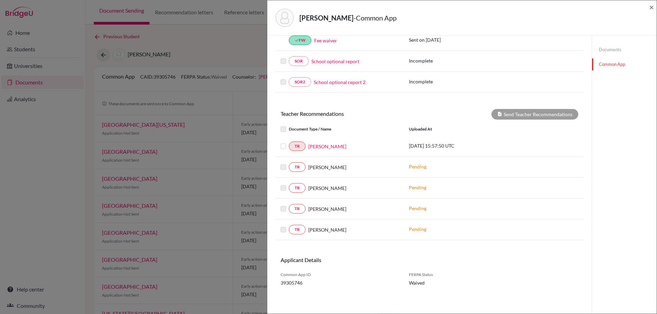
click at [289, 142] on label at bounding box center [289, 142] width 0 height 0
click at [0, 0] on input "checkbox" at bounding box center [0, 0] width 0 height 0
click at [517, 110] on button "Send Teacher Recommendations" at bounding box center [534, 114] width 87 height 11
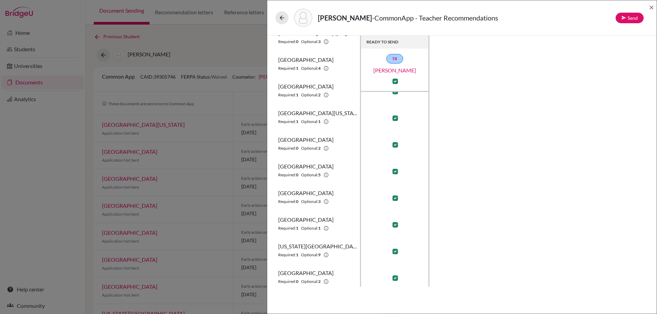
scroll to position [72, 0]
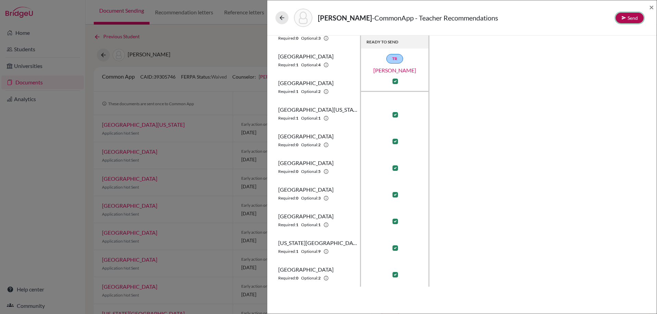
click at [632, 16] on button "Send" at bounding box center [629, 18] width 28 height 11
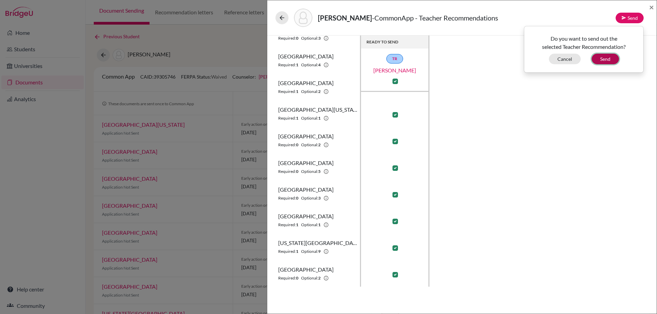
click at [601, 59] on button "Send" at bounding box center [604, 59] width 27 height 11
checkbox input "false"
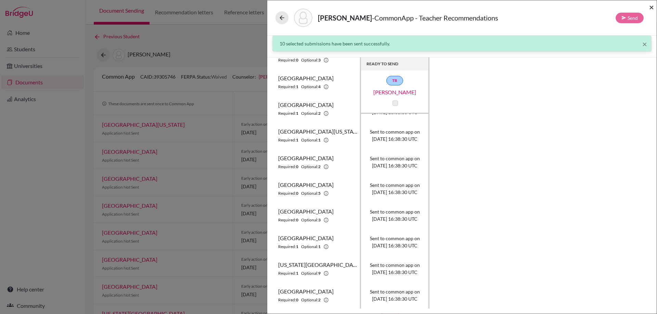
click at [652, 8] on span "×" at bounding box center [651, 7] width 5 height 10
